Goal: Entertainment & Leisure: Consume media (video, audio)

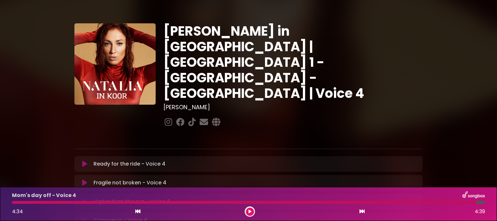
scroll to position [97, 0]
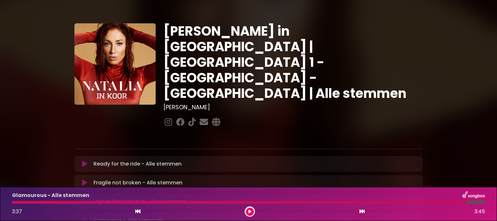
scroll to position [65, 0]
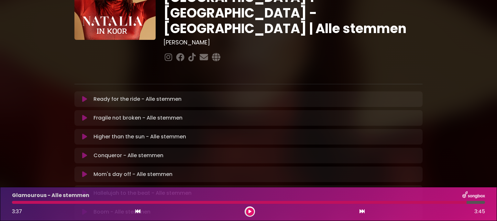
click at [83, 96] on icon at bounding box center [84, 99] width 5 height 6
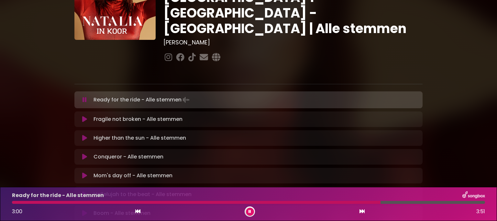
click at [251, 211] on icon at bounding box center [250, 211] width 3 height 4
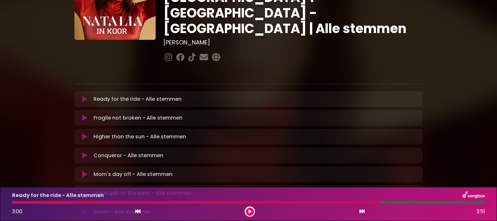
click at [188, 203] on div at bounding box center [196, 202] width 369 height 3
click at [190, 202] on div at bounding box center [196, 202] width 369 height 3
click at [245, 209] on div at bounding box center [250, 211] width 10 height 10
click at [247, 209] on button at bounding box center [250, 211] width 8 height 8
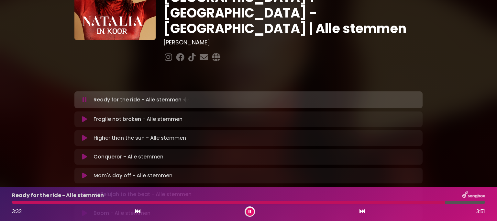
click at [250, 211] on icon at bounding box center [250, 211] width 3 height 4
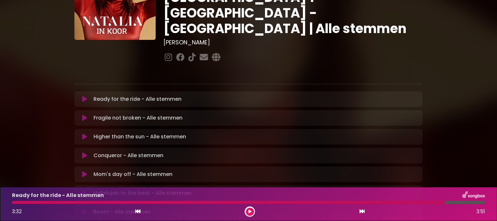
click at [84, 115] on icon at bounding box center [84, 118] width 5 height 6
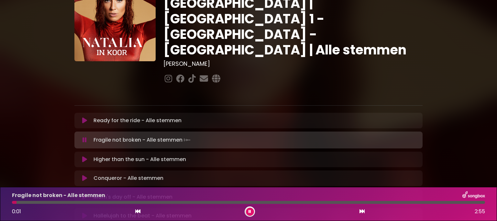
scroll to position [32, 0]
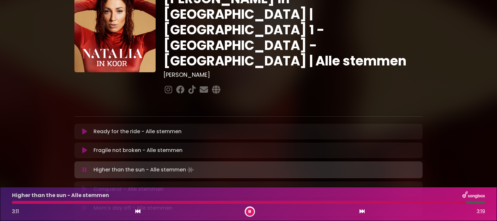
click at [450, 203] on div at bounding box center [239, 202] width 454 height 3
click at [435, 203] on div at bounding box center [235, 202] width 447 height 3
click at [435, 203] on div at bounding box center [229, 202] width 435 height 3
click at [245, 208] on div "3:14 3:19" at bounding box center [248, 211] width 481 height 10
click at [250, 210] on icon at bounding box center [250, 211] width 3 height 4
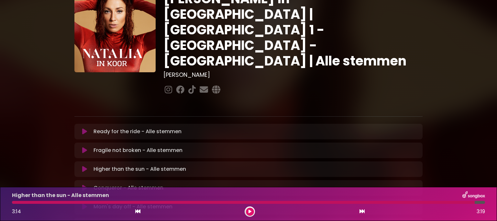
click at [252, 210] on button at bounding box center [250, 211] width 8 height 8
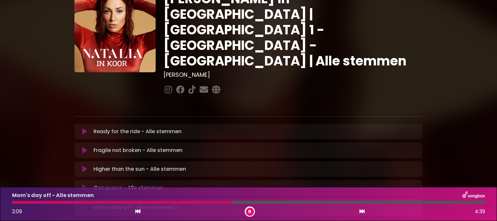
click at [251, 210] on button at bounding box center [250, 211] width 8 height 8
click at [247, 208] on button at bounding box center [250, 211] width 8 height 8
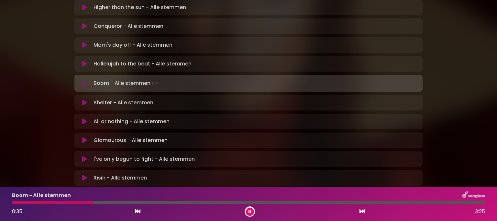
scroll to position [194, 0]
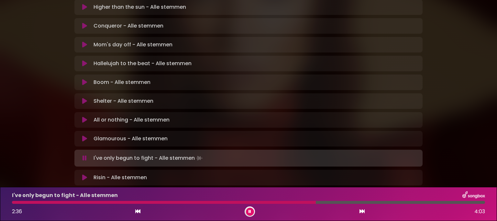
click at [248, 212] on button at bounding box center [250, 211] width 8 height 8
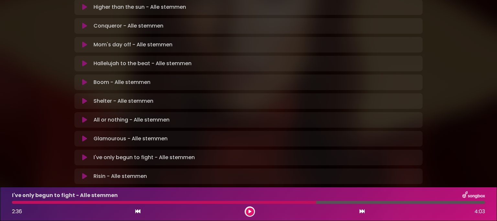
click at [303, 202] on div at bounding box center [164, 202] width 304 height 3
click at [295, 202] on div at bounding box center [164, 202] width 304 height 3
click at [254, 215] on div "2:36 4:03" at bounding box center [248, 211] width 481 height 10
click at [246, 210] on button at bounding box center [250, 211] width 8 height 8
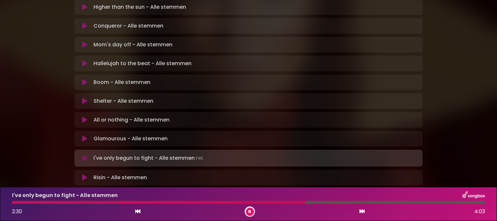
click at [272, 201] on div at bounding box center [159, 202] width 294 height 3
click at [278, 203] on div at bounding box center [160, 202] width 296 height 3
click at [250, 210] on icon at bounding box center [250, 211] width 3 height 4
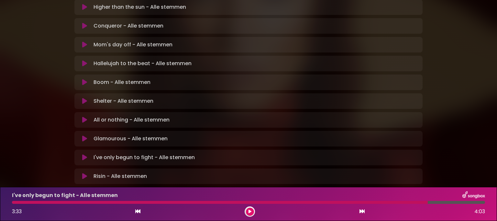
click at [15, 203] on div at bounding box center [220, 202] width 416 height 3
click at [250, 212] on icon at bounding box center [250, 211] width 3 height 4
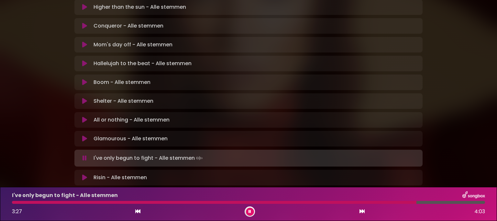
click at [401, 202] on div at bounding box center [214, 202] width 405 height 3
click at [346, 203] on div at bounding box center [219, 202] width 415 height 3
click at [373, 203] on div at bounding box center [248, 202] width 473 height 3
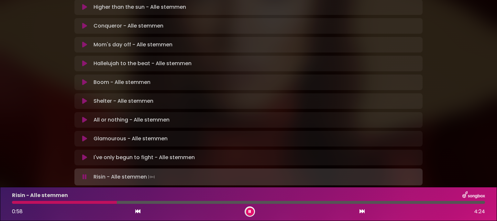
click at [34, 202] on div at bounding box center [64, 202] width 105 height 3
